Goal: Transaction & Acquisition: Download file/media

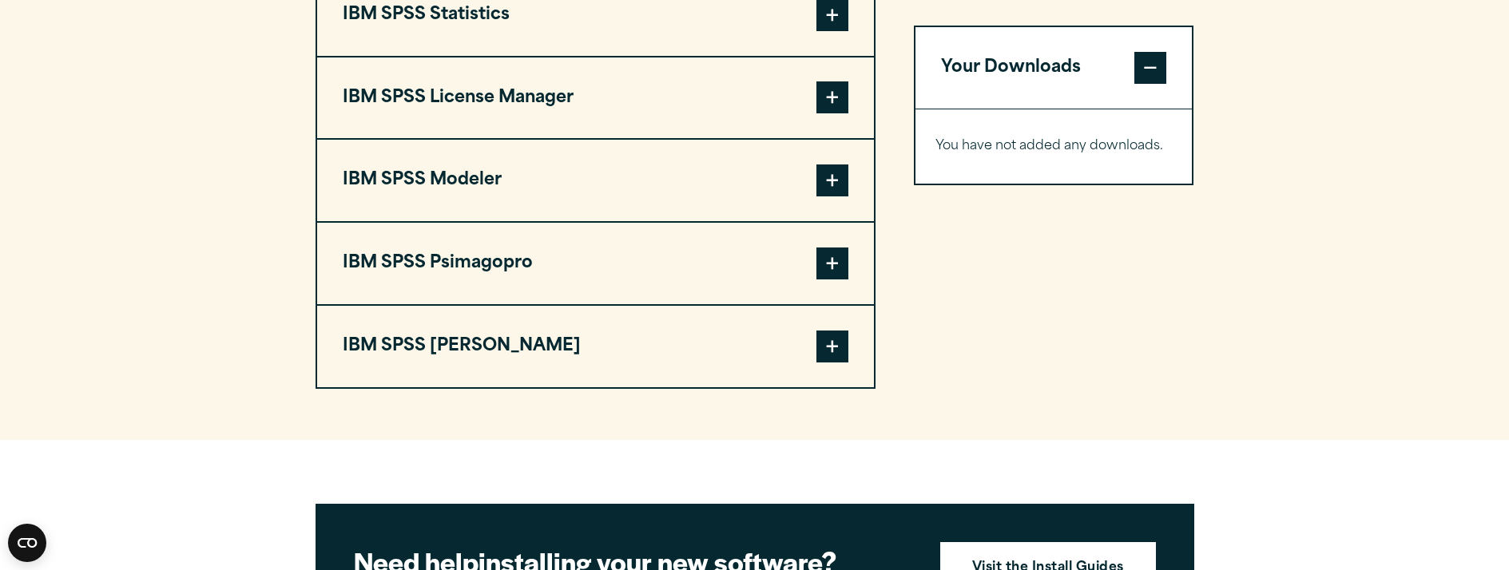
scroll to position [1438, 0]
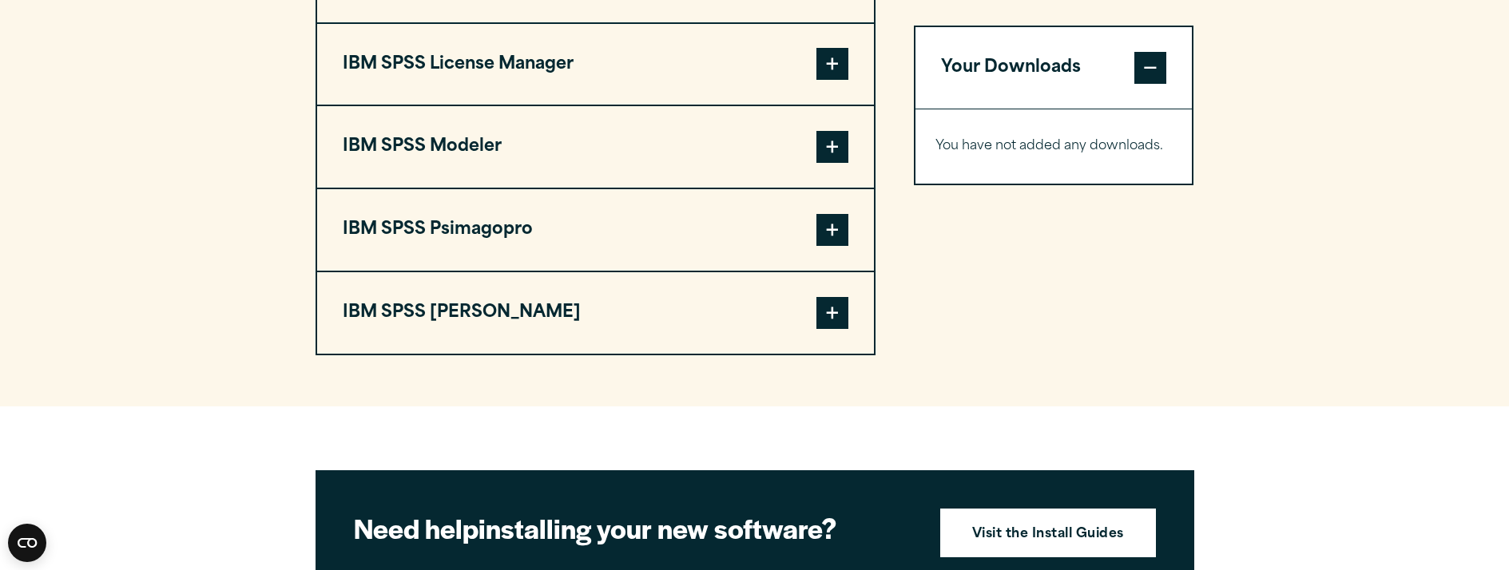
click at [840, 326] on span at bounding box center [832, 313] width 32 height 32
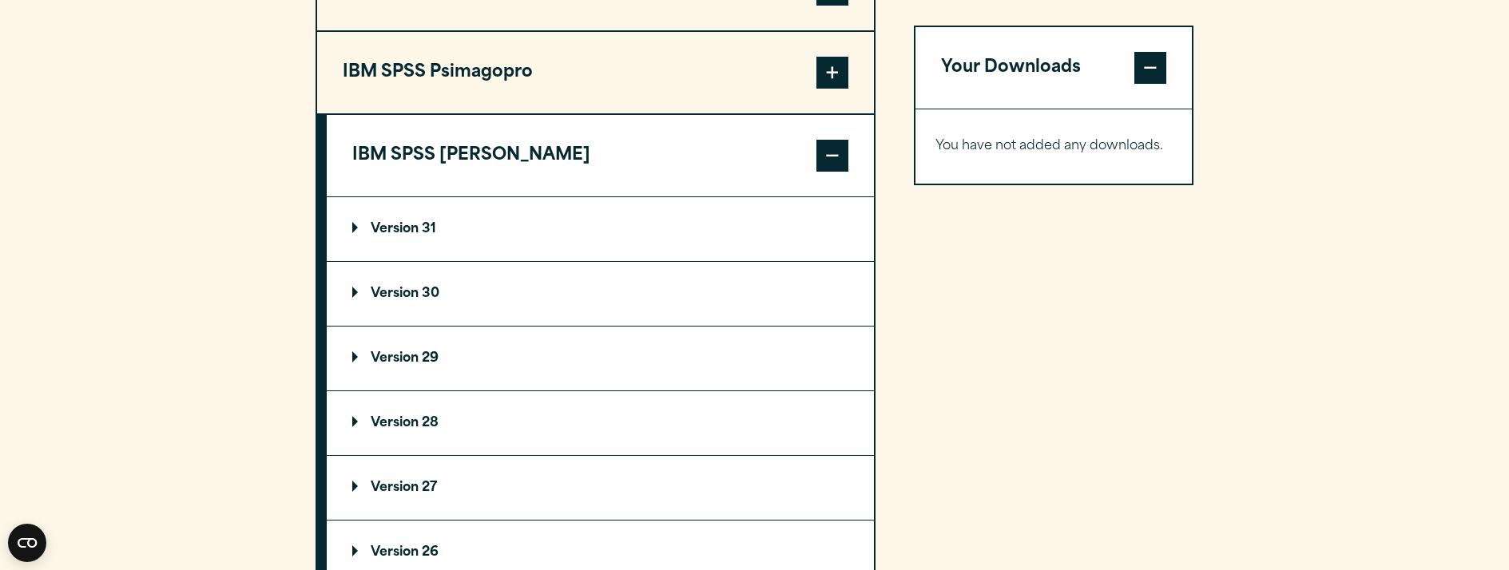
scroll to position [1598, 0]
click at [353, 286] on p "Version 30" at bounding box center [395, 291] width 87 height 13
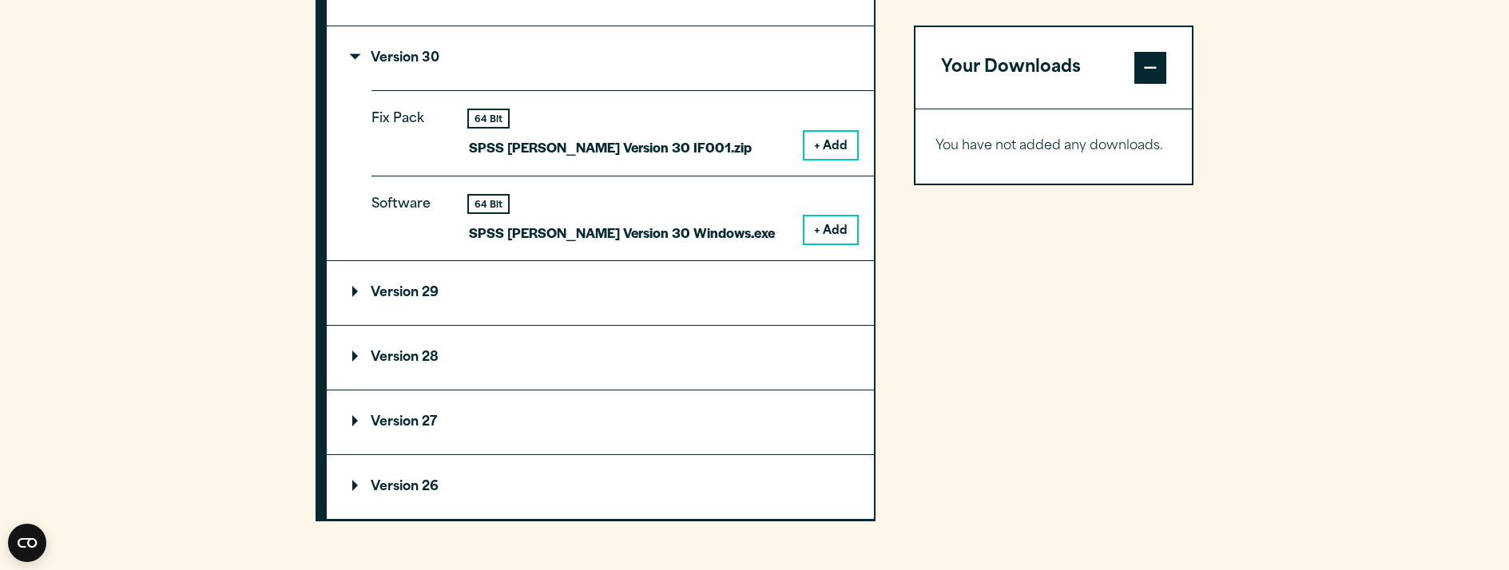
scroll to position [1837, 0]
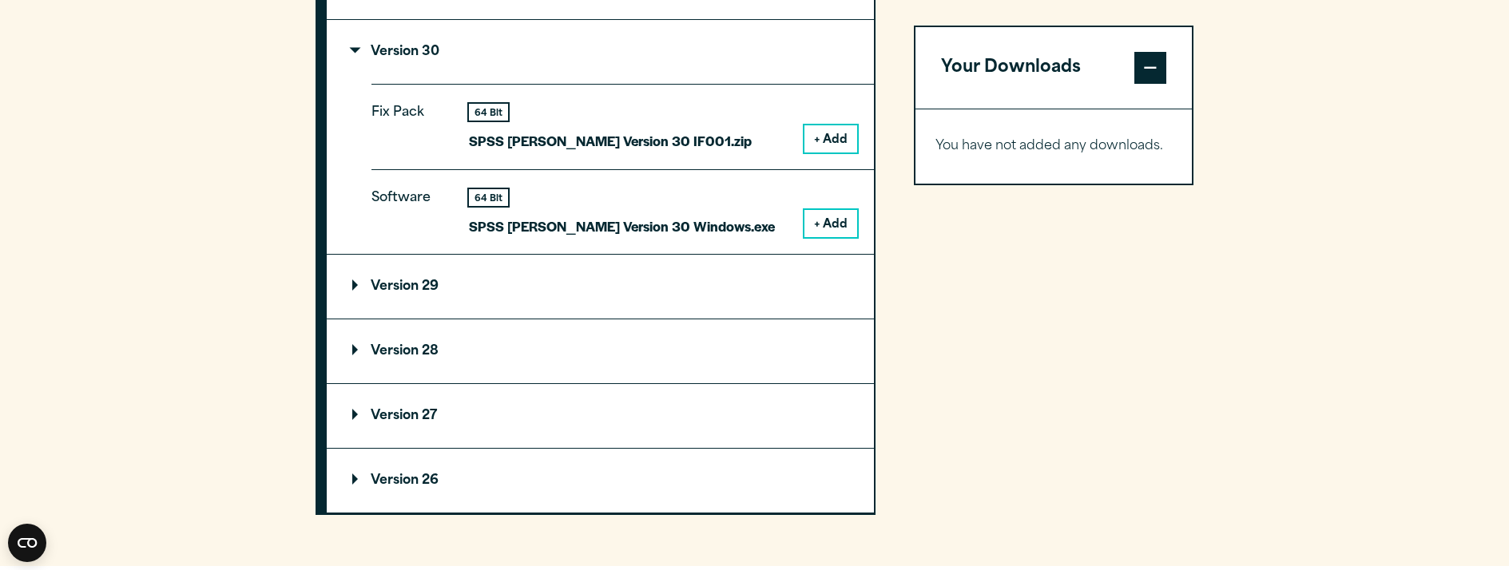
click at [828, 222] on button "+ Add" at bounding box center [830, 223] width 53 height 27
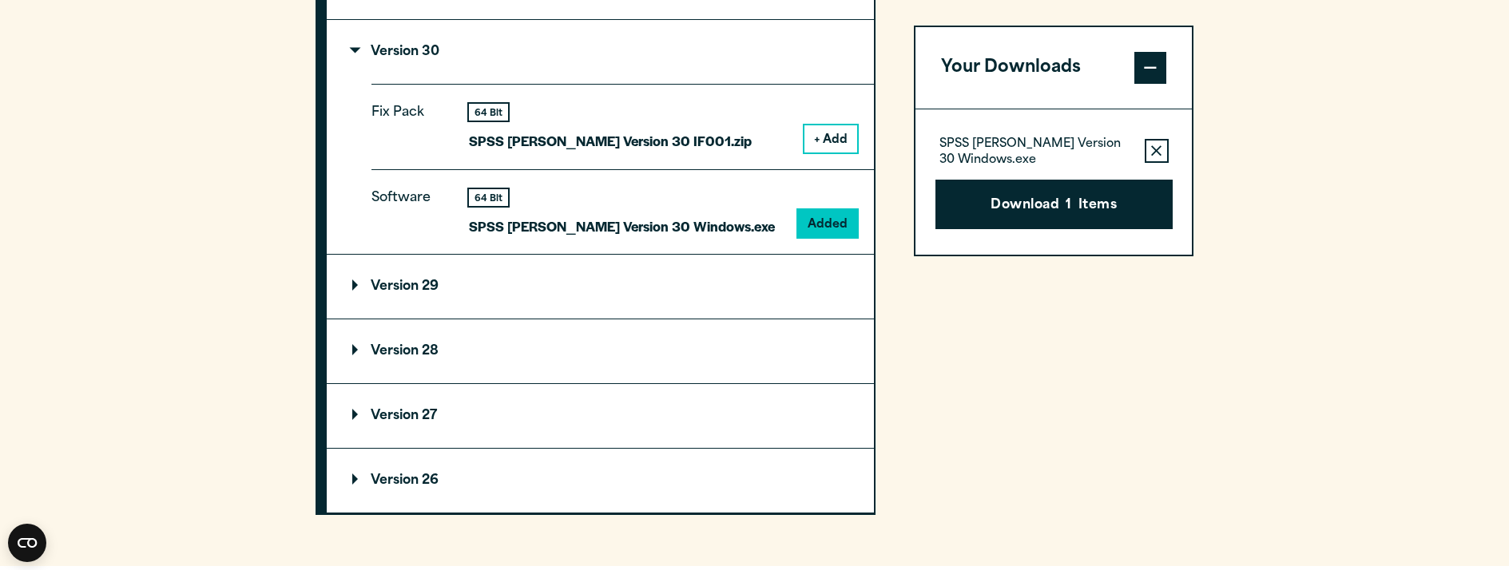
click at [828, 136] on button "+ Add" at bounding box center [830, 138] width 53 height 27
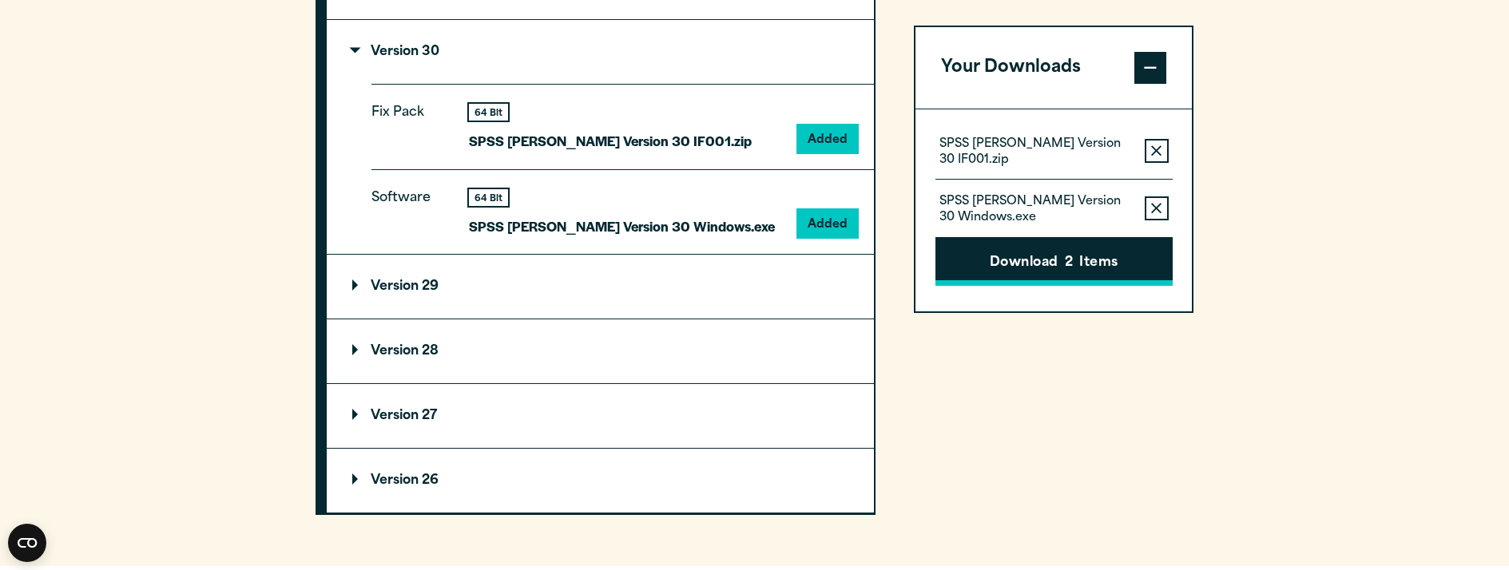
click at [1063, 244] on button "Download 2 Items" at bounding box center [1053, 262] width 237 height 50
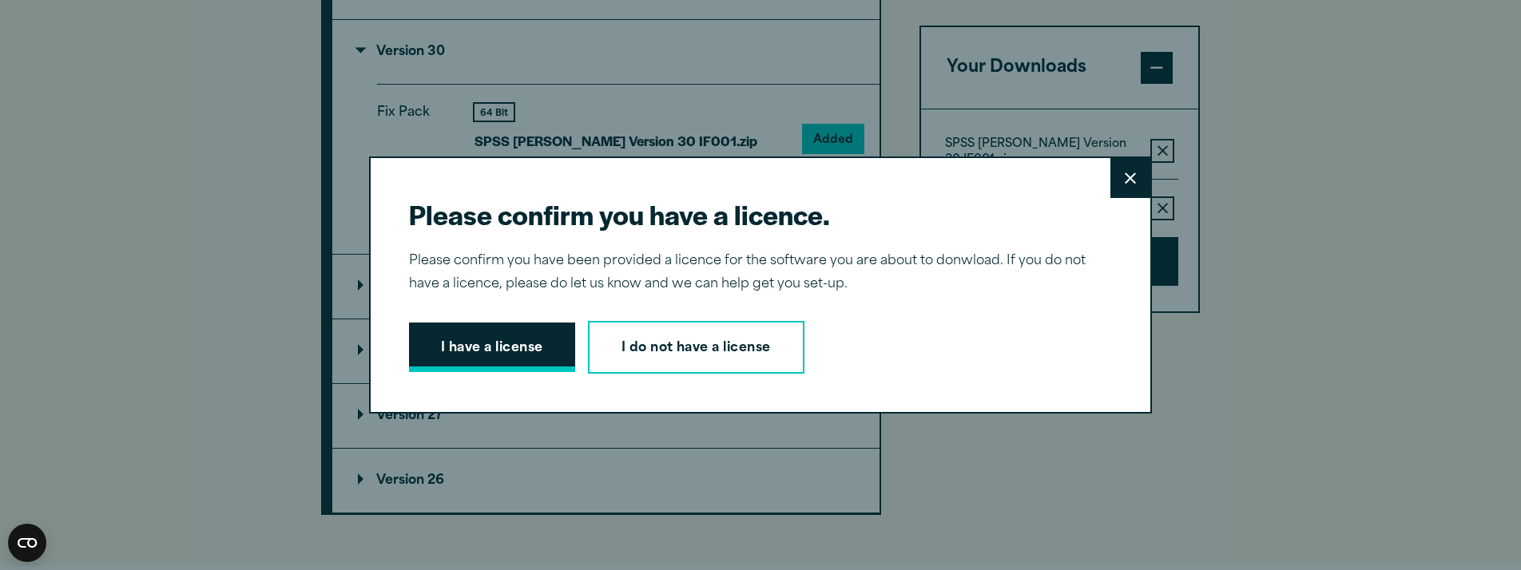
click at [487, 351] on button "I have a license" at bounding box center [492, 348] width 166 height 50
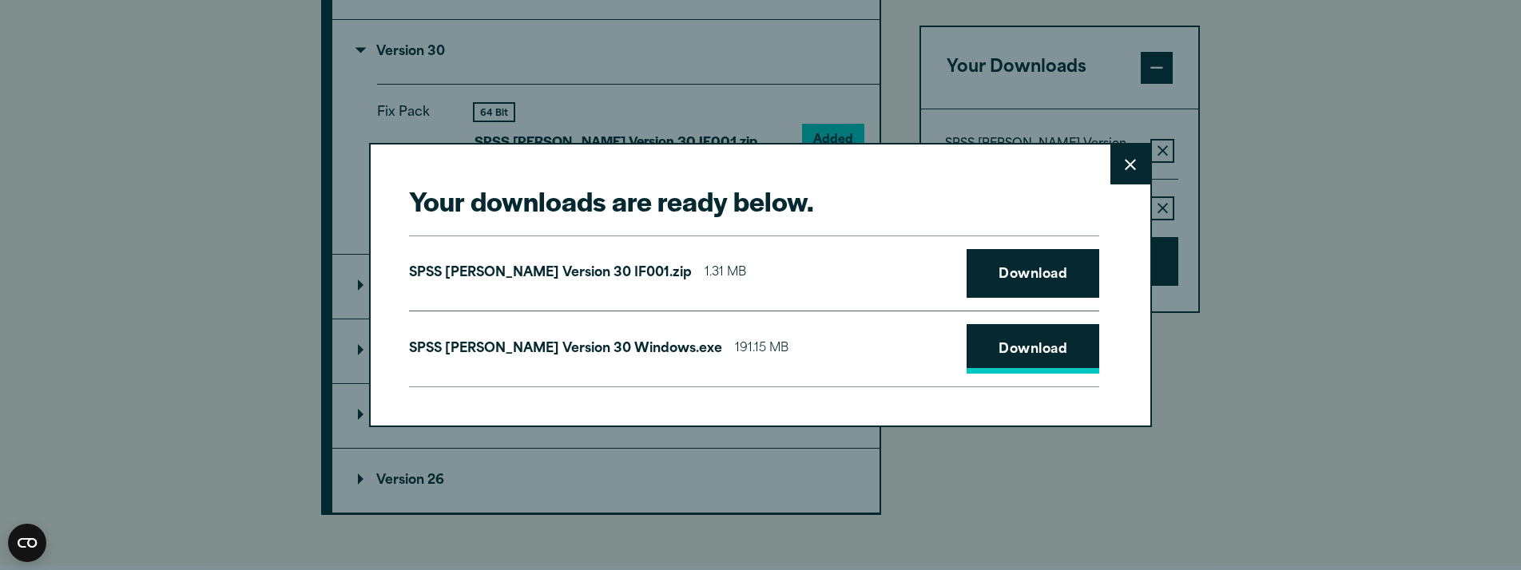
click at [1010, 342] on link "Download" at bounding box center [1033, 349] width 133 height 50
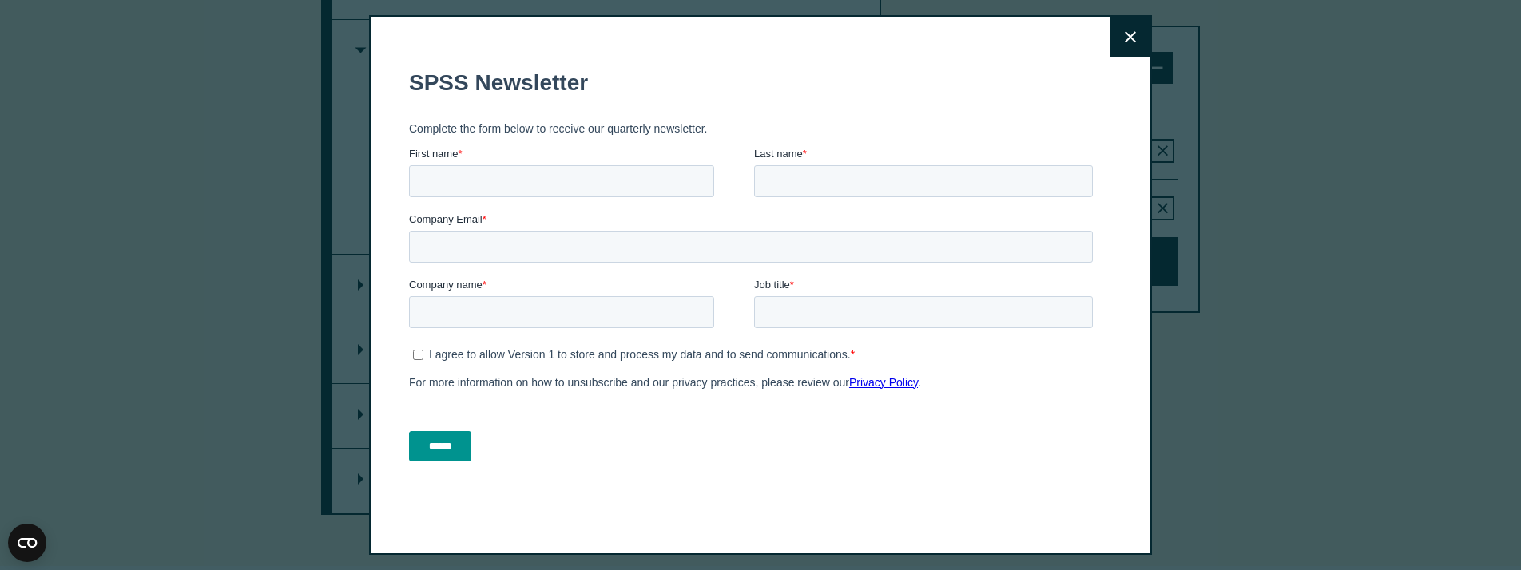
click at [1125, 42] on icon at bounding box center [1130, 37] width 11 height 12
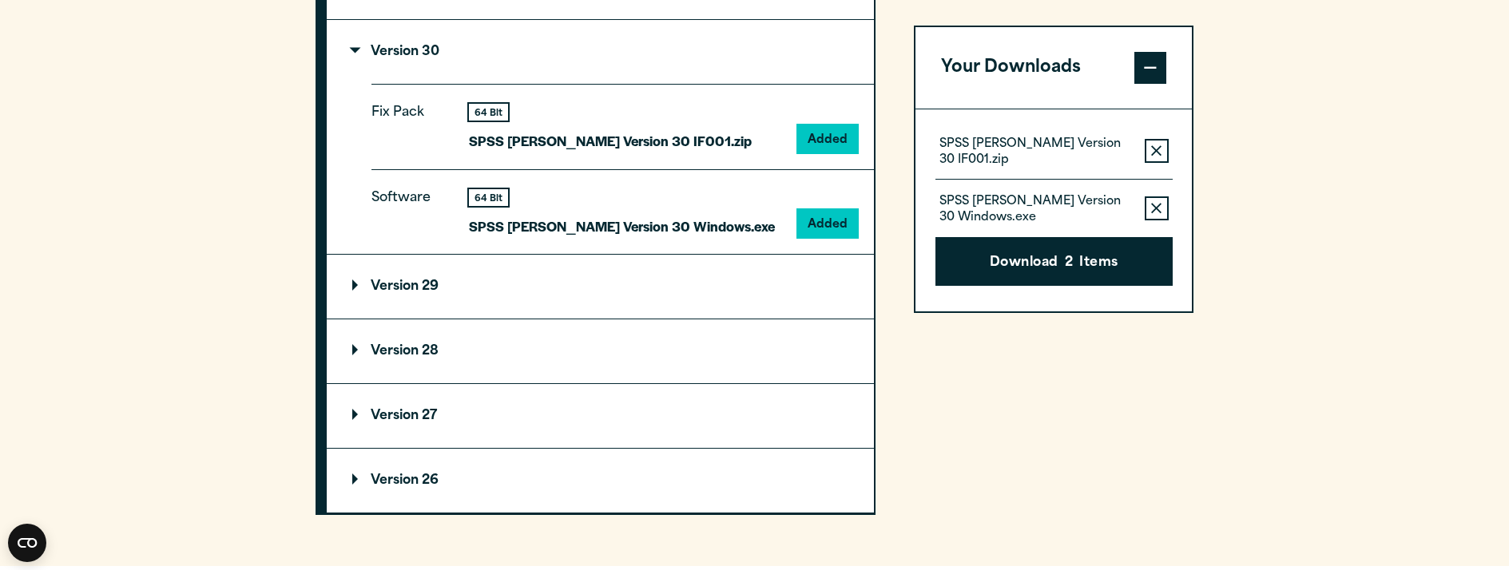
click at [1025, 256] on button "Download 2 Items" at bounding box center [1053, 262] width 237 height 50
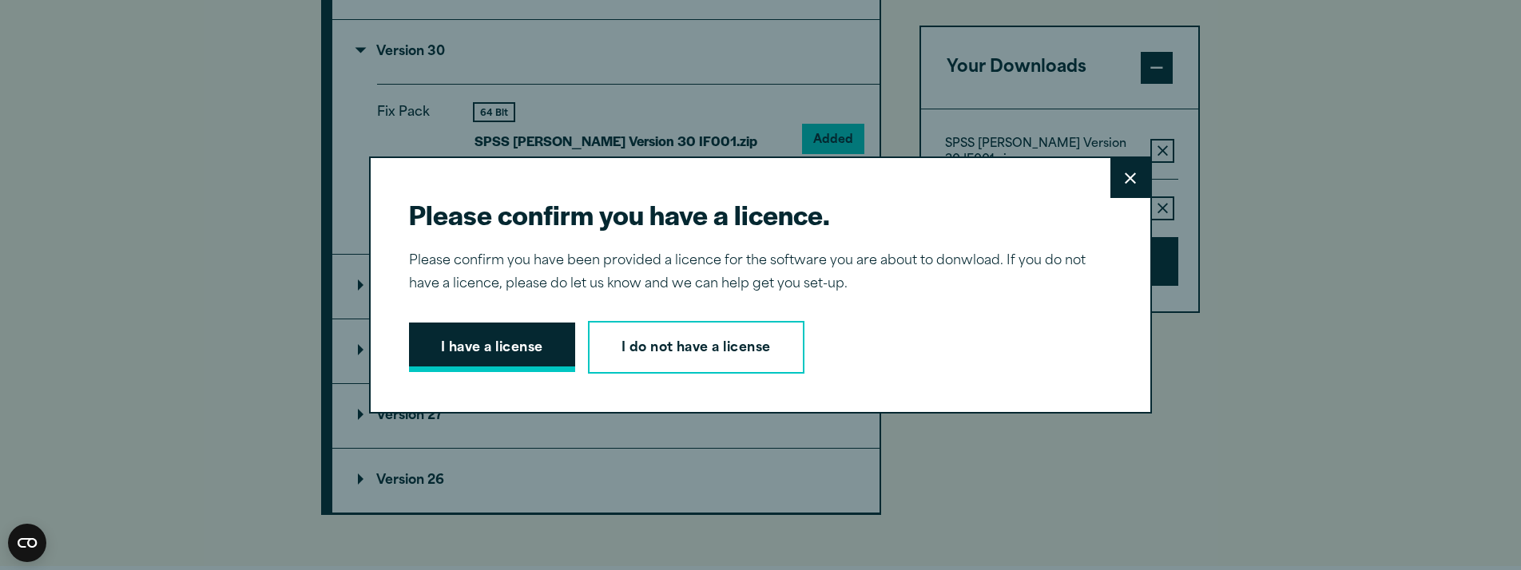
click at [494, 369] on button "I have a license" at bounding box center [492, 348] width 166 height 50
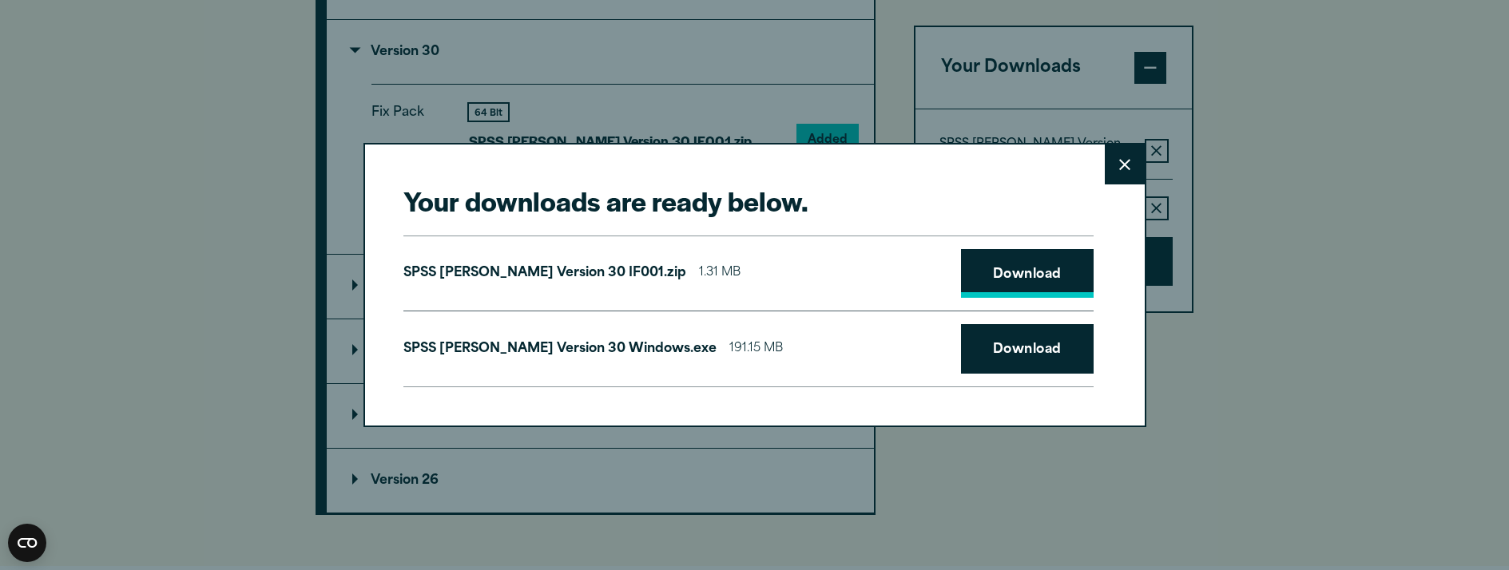
click at [1051, 268] on link "Download" at bounding box center [1027, 274] width 133 height 50
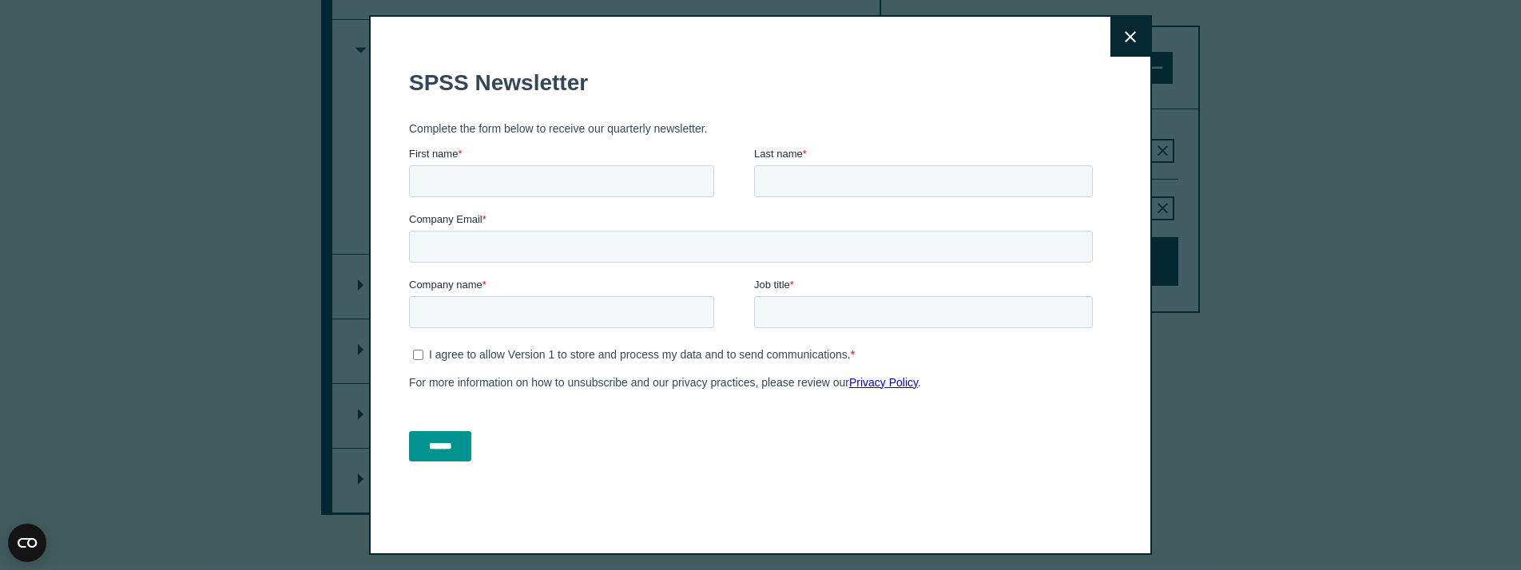
click at [1116, 30] on button "Close" at bounding box center [1130, 37] width 40 height 40
